Goal: Navigation & Orientation: Go to known website

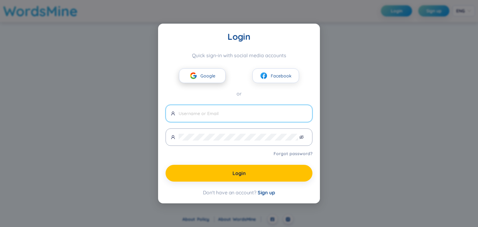
click at [183, 72] on button "Google" at bounding box center [202, 75] width 47 height 15
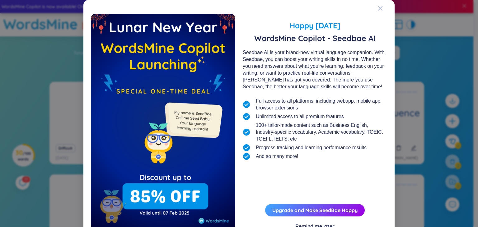
click at [374, 10] on div "Happy [DATE] WordsMine Copilot - Seedbae AI Seedbae AI is your brand-new virtua…" at bounding box center [239, 124] width 296 height 234
click at [378, 11] on icon "Close" at bounding box center [379, 8] width 5 height 5
